Goal: Transaction & Acquisition: Obtain resource

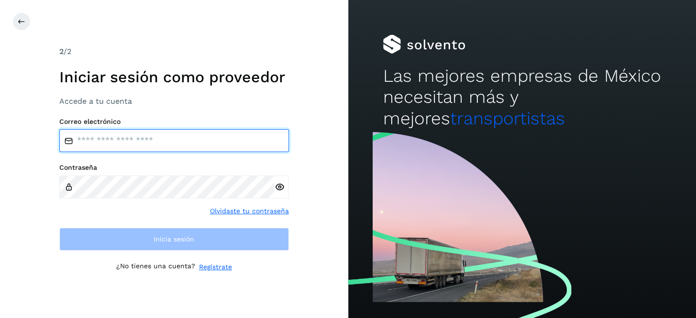
type input "**********"
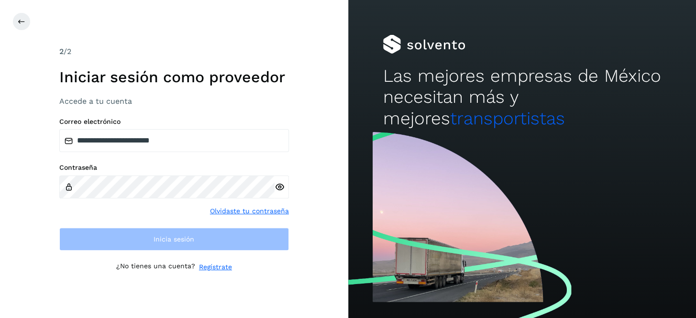
click at [279, 182] on icon at bounding box center [280, 187] width 10 height 10
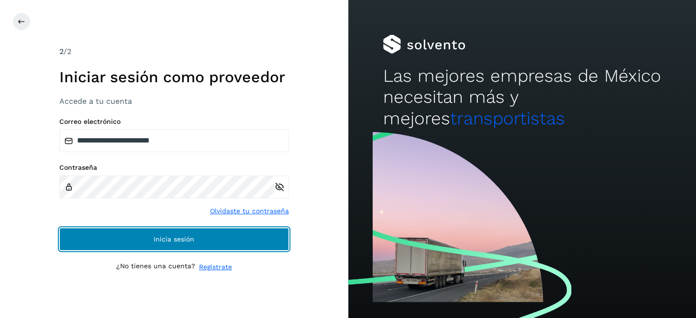
click at [180, 236] on span "Inicia sesión" at bounding box center [174, 239] width 41 height 7
click at [180, 233] on button "Inicia sesión" at bounding box center [174, 239] width 230 height 23
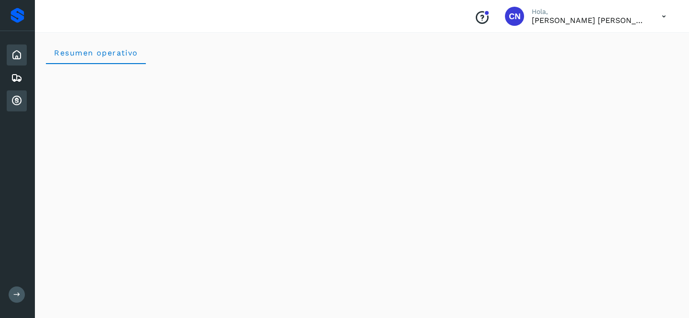
click at [14, 101] on icon at bounding box center [16, 100] width 11 height 11
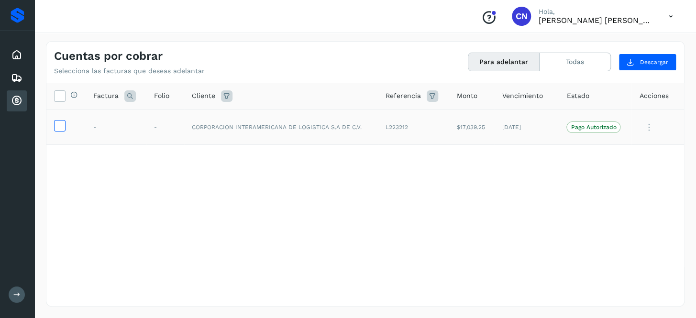
click at [62, 126] on icon at bounding box center [60, 125] width 10 height 10
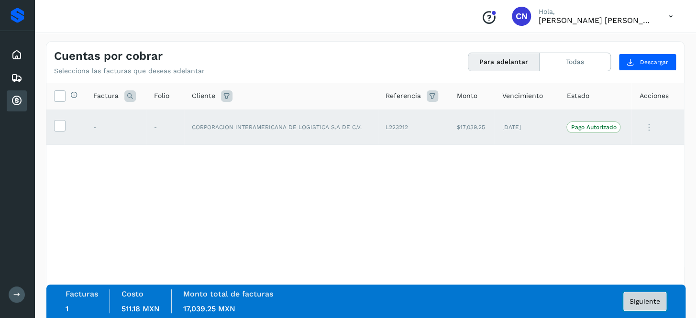
click at [643, 301] on span "Siguiente" at bounding box center [645, 301] width 31 height 7
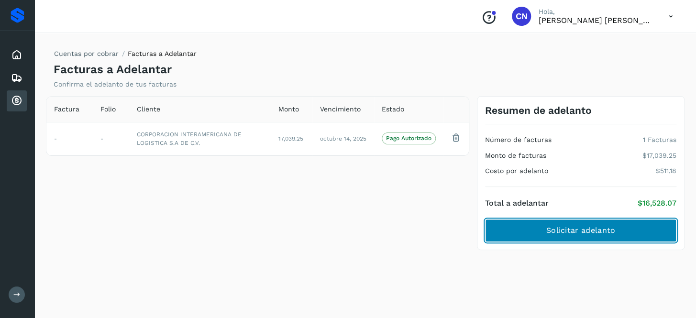
click at [603, 231] on span "Solicitar adelanto" at bounding box center [580, 230] width 69 height 11
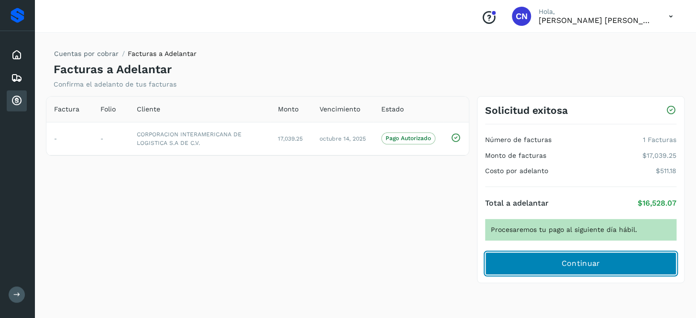
click at [579, 259] on span "Continuar" at bounding box center [580, 263] width 39 height 11
